Goal: Task Accomplishment & Management: Use online tool/utility

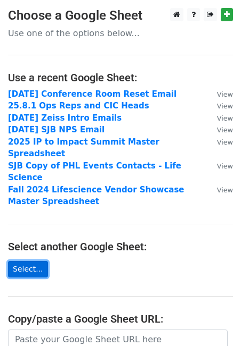
click at [34, 261] on link "Select..." at bounding box center [28, 269] width 40 height 16
click at [37, 261] on link "Select..." at bounding box center [28, 269] width 40 height 16
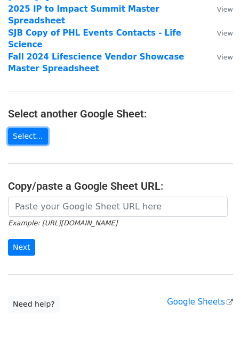
scroll to position [160, 0]
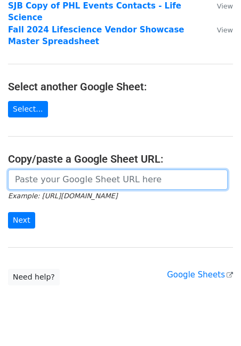
click at [61, 170] on input "url" at bounding box center [117, 180] width 219 height 20
paste input "https://docs.google.com/spreadsheets/d/1yZSB4s5FklE8YZmWxzyVcvgudz7hpO4M/edit?g…"
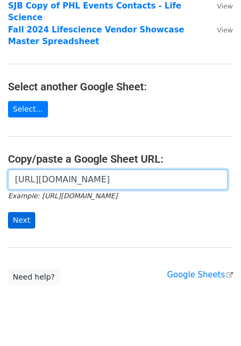
type input "https://docs.google.com/spreadsheets/d/1yZSB4s5FklE8YZmWxzyVcvgudz7hpO4M/edit?g…"
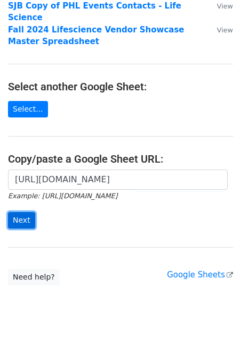
click at [18, 212] on input "Next" at bounding box center [21, 220] width 27 height 16
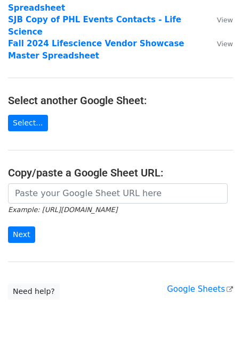
scroll to position [229, 0]
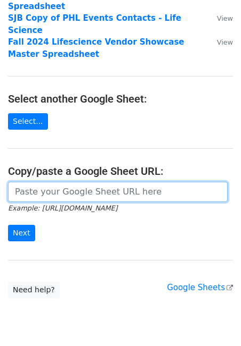
click at [94, 182] on input "url" at bounding box center [117, 192] width 219 height 20
paste input "https://docs.google.com/spreadsheets/d/1W1Zq7Y9vRMVoTBp98uxKT2Z3t3xXvauyWKLoQAI…"
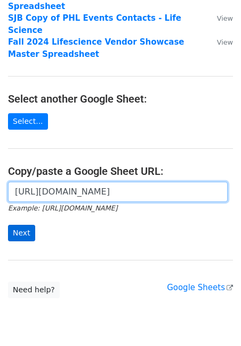
type input "https://docs.google.com/spreadsheets/d/1W1Zq7Y9vRMVoTBp98uxKT2Z3t3xXvauyWKLoQAI…"
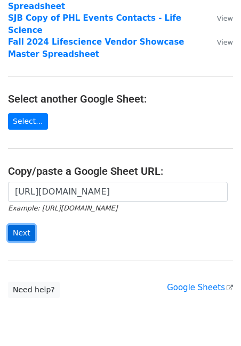
click at [25, 225] on input "Next" at bounding box center [21, 233] width 27 height 16
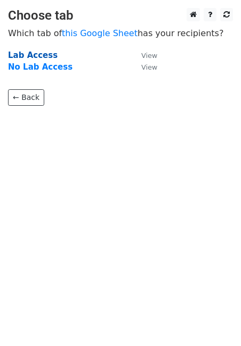
click at [36, 54] on strong "Lab Access" at bounding box center [32, 56] width 49 height 10
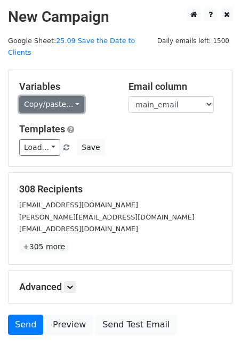
click at [45, 96] on link "Copy/paste..." at bounding box center [51, 104] width 65 height 16
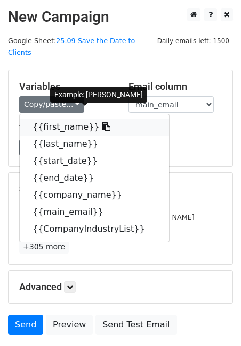
click at [73, 119] on link "{{first_name}}" at bounding box center [94, 127] width 149 height 17
